Goal: Answer question/provide support

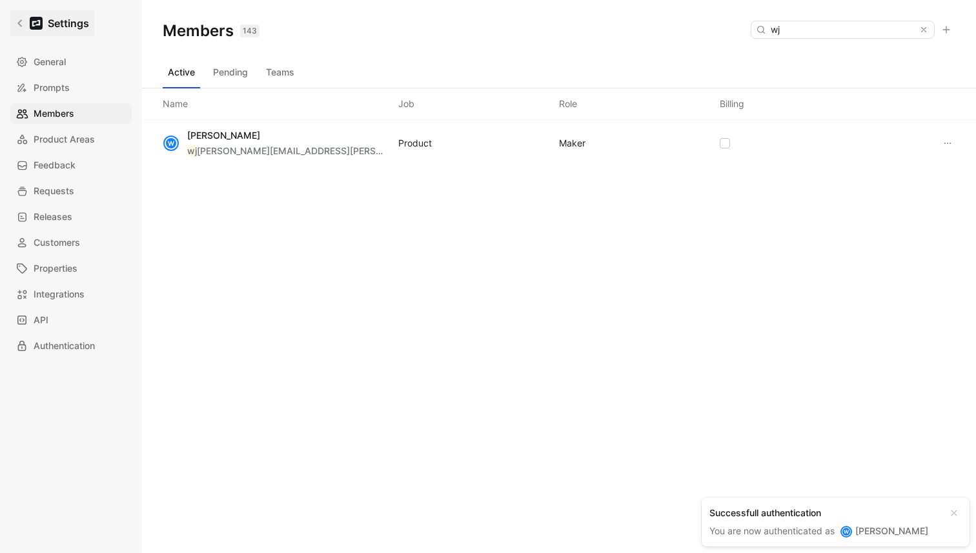
click at [20, 27] on icon at bounding box center [19, 23] width 9 height 9
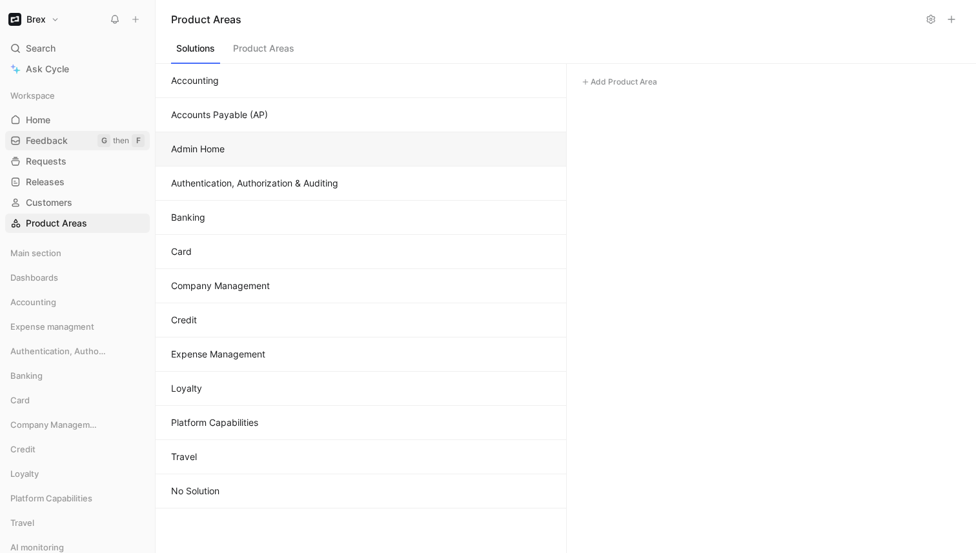
click at [38, 147] on link "Feedback G then F" at bounding box center [77, 140] width 145 height 19
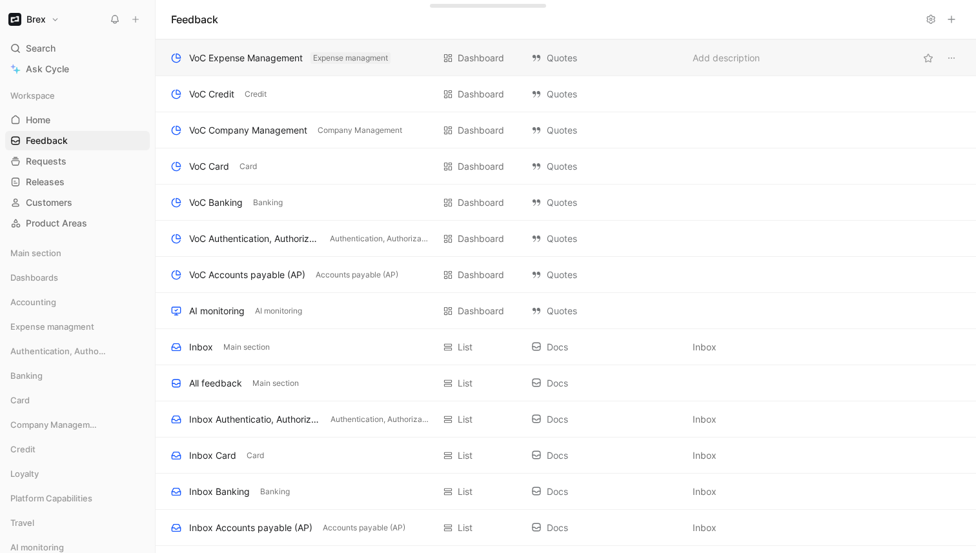
scroll to position [327, 0]
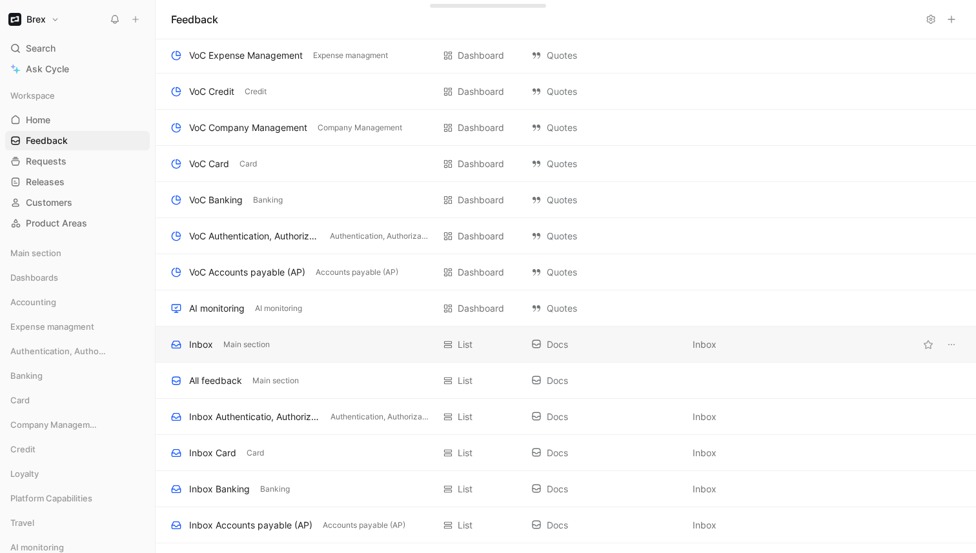
click at [371, 332] on div "Inbox Main section List Docs Inbox" at bounding box center [566, 345] width 821 height 36
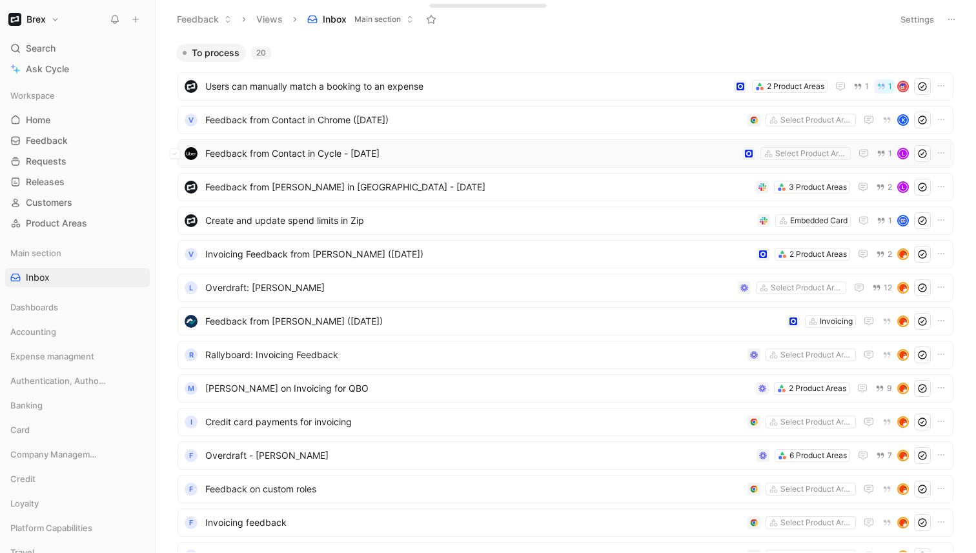
click at [448, 153] on span "Feedback from Contact in Cycle - [DATE]" at bounding box center [471, 153] width 532 height 15
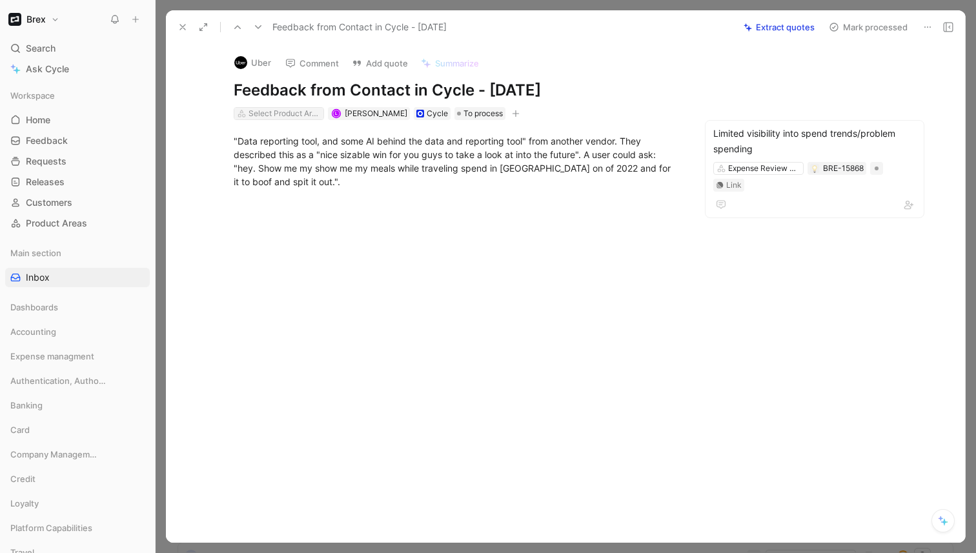
click at [278, 116] on div "Select Product Areas" at bounding box center [285, 113] width 72 height 13
click at [50, 19] on button "Brex" at bounding box center [33, 19] width 57 height 18
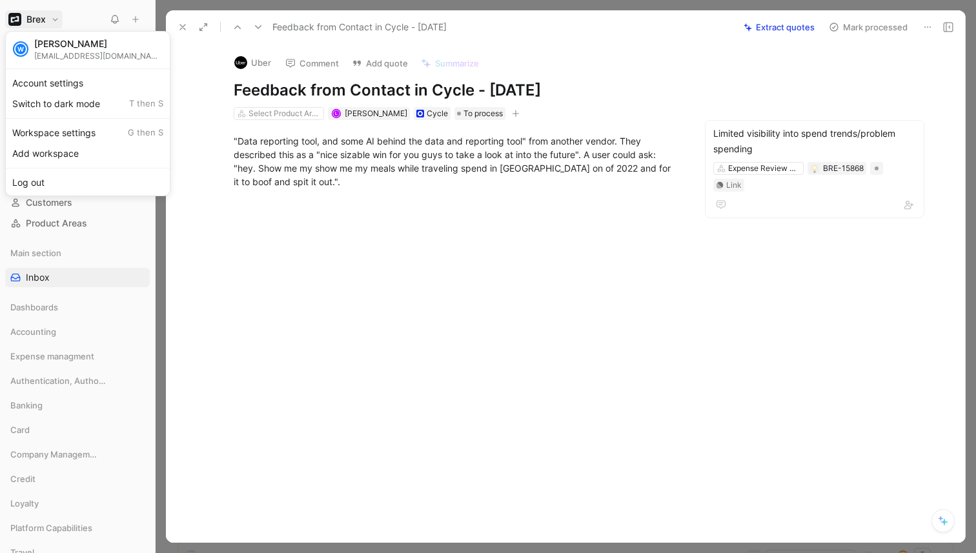
click at [200, 77] on div at bounding box center [488, 276] width 976 height 553
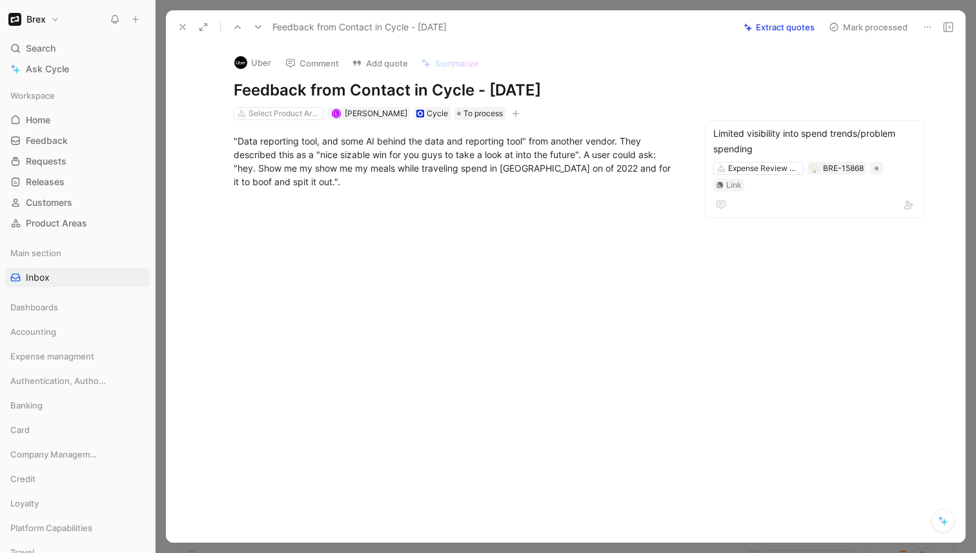
click at [51, 13] on button "Brex" at bounding box center [33, 19] width 57 height 18
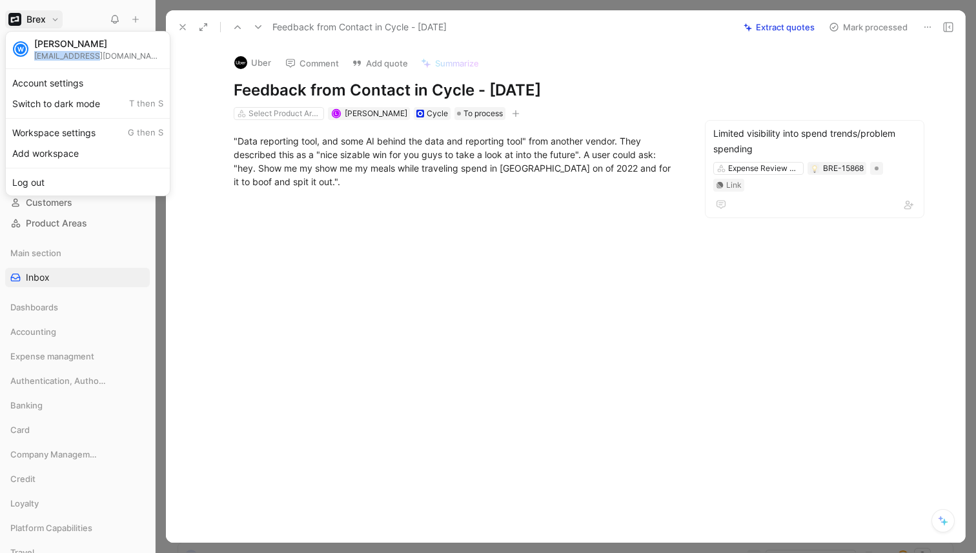
drag, startPoint x: 32, startPoint y: 55, endPoint x: 95, endPoint y: 57, distance: 62.7
click at [95, 57] on div "[PERSON_NAME] [EMAIL_ADDRESS][PERSON_NAME][DOMAIN_NAME]" at bounding box center [87, 49] width 159 height 30
click at [270, 294] on div at bounding box center [488, 276] width 976 height 553
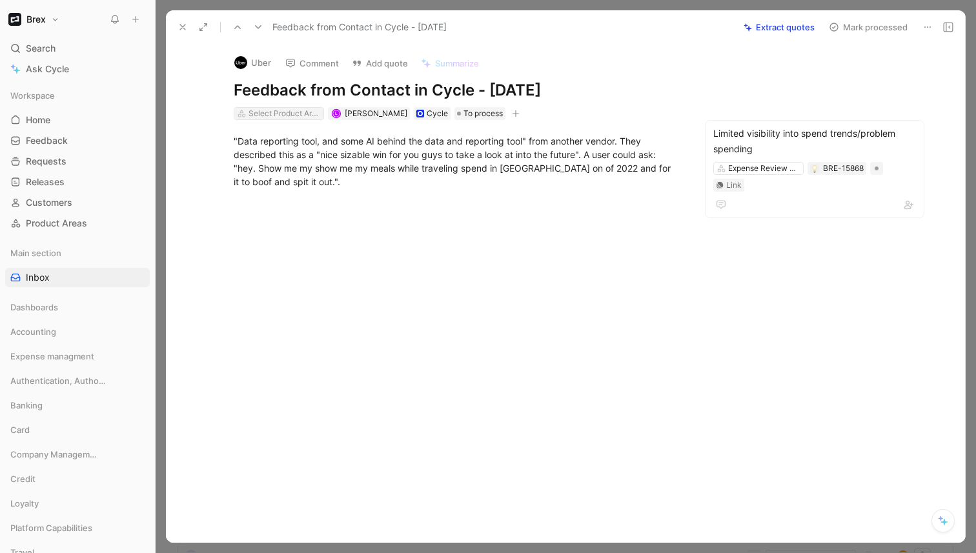
click at [268, 110] on div "Select Product Areas" at bounding box center [285, 113] width 72 height 13
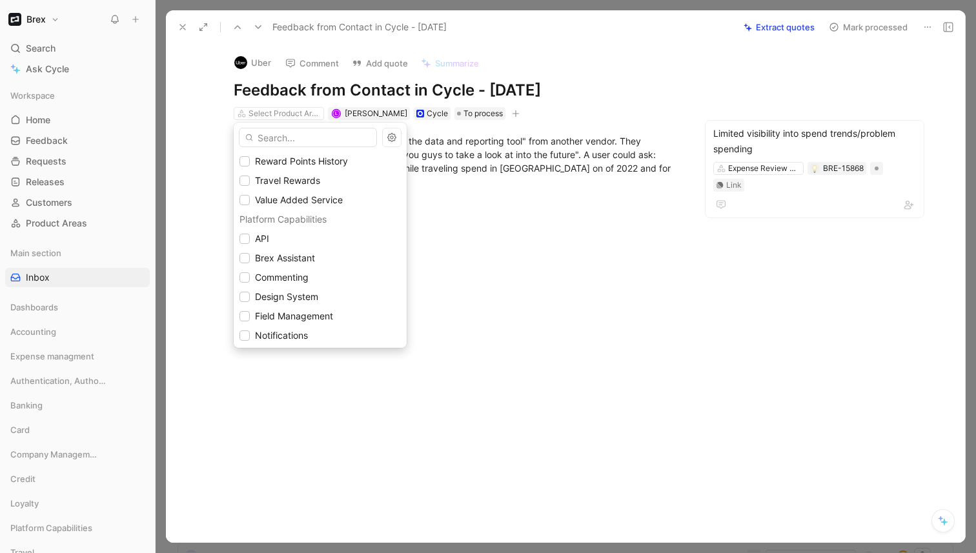
scroll to position [1456, 0]
